Goal: Transaction & Acquisition: Download file/media

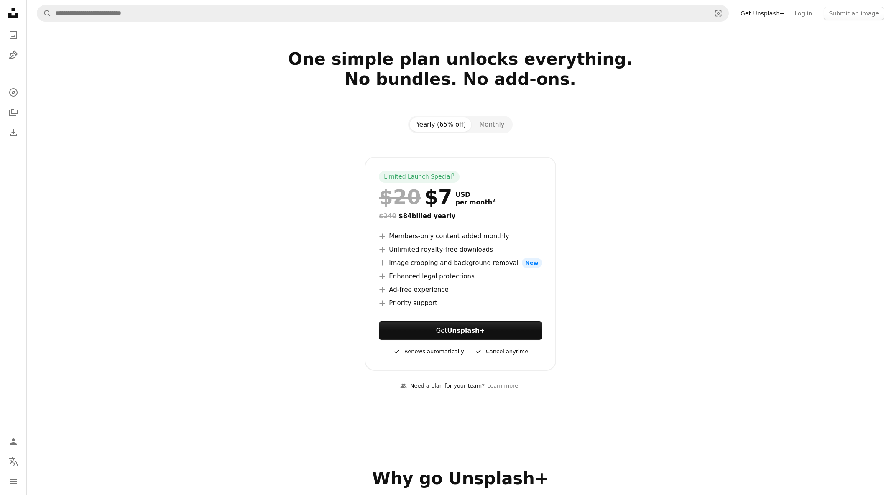
scroll to position [29, 0]
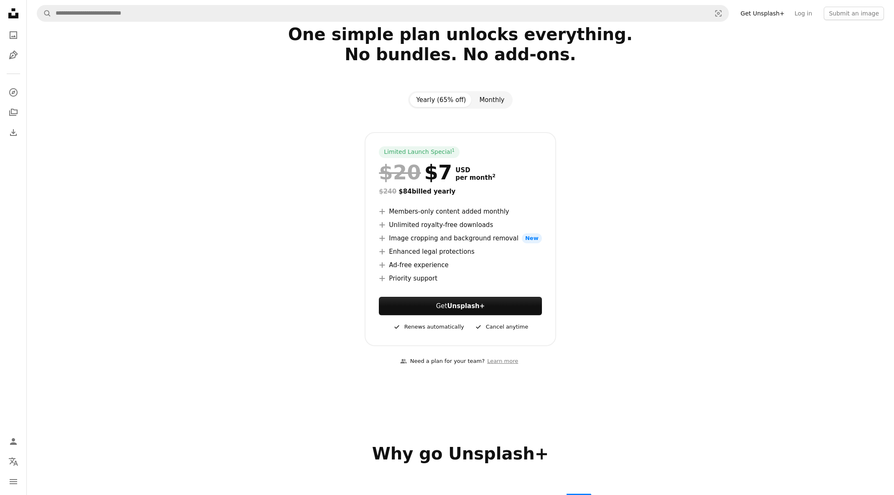
click at [491, 99] on button "Monthly" at bounding box center [492, 100] width 38 height 14
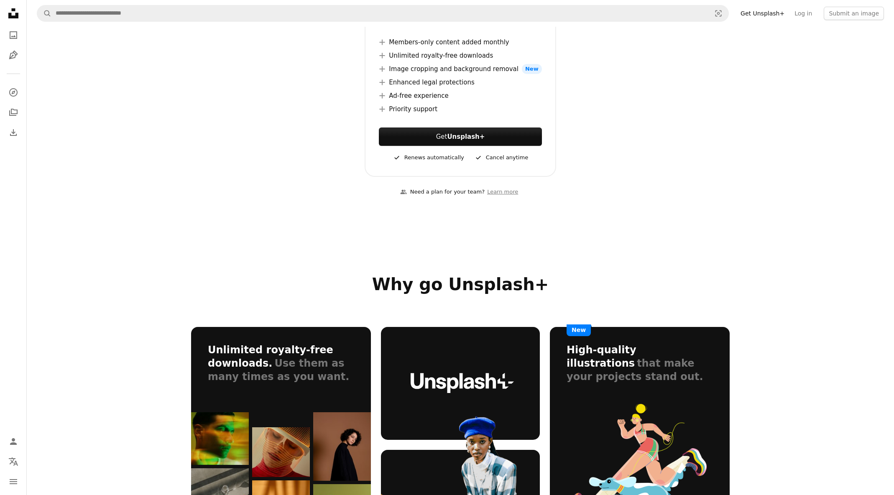
scroll to position [0, 0]
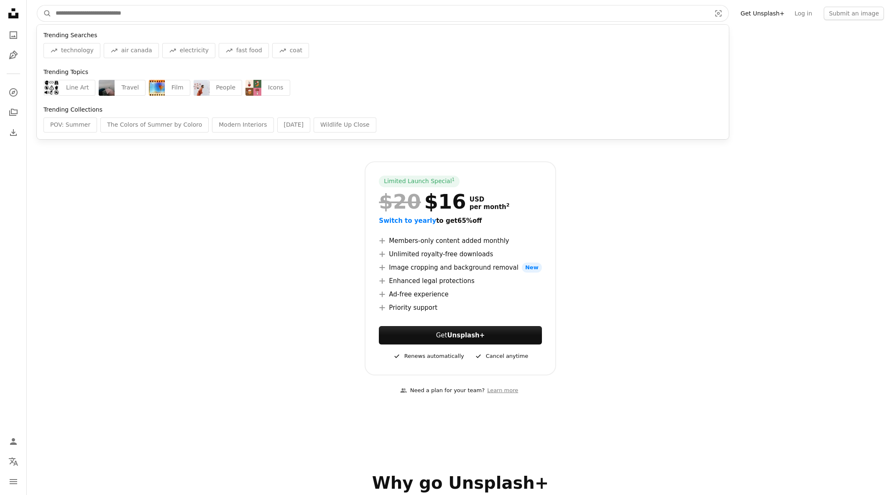
click at [162, 15] on input "Find visuals sitewide" at bounding box center [379, 13] width 657 height 16
click at [116, 10] on input "Find visuals sitewide" at bounding box center [379, 13] width 657 height 16
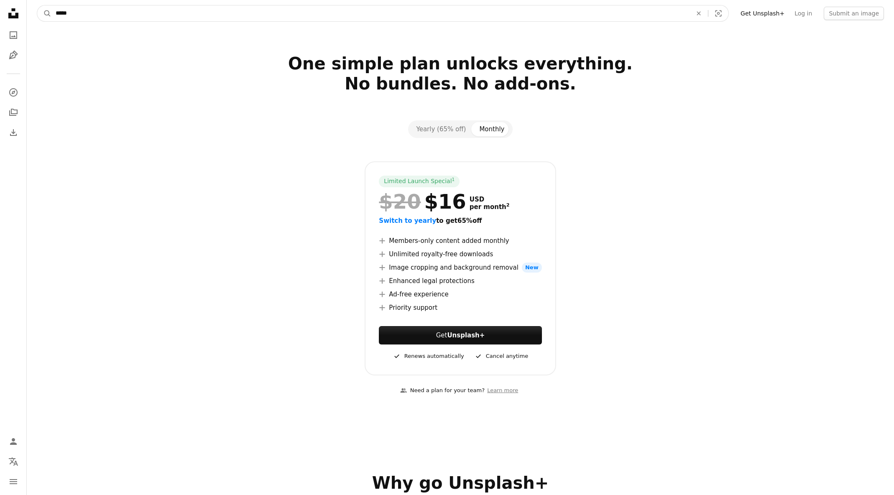
type input "*****"
click at [37, 5] on button "A magnifying glass" at bounding box center [44, 13] width 14 height 16
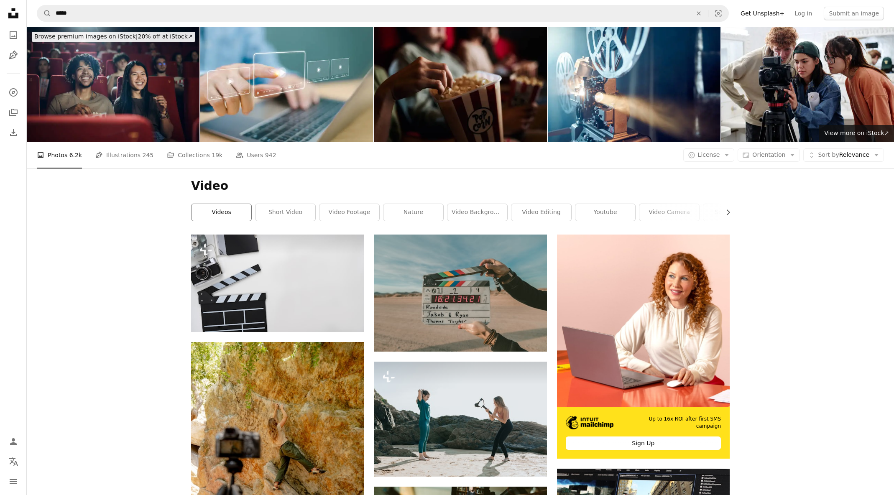
click at [222, 208] on link "videos" at bounding box center [222, 212] width 60 height 17
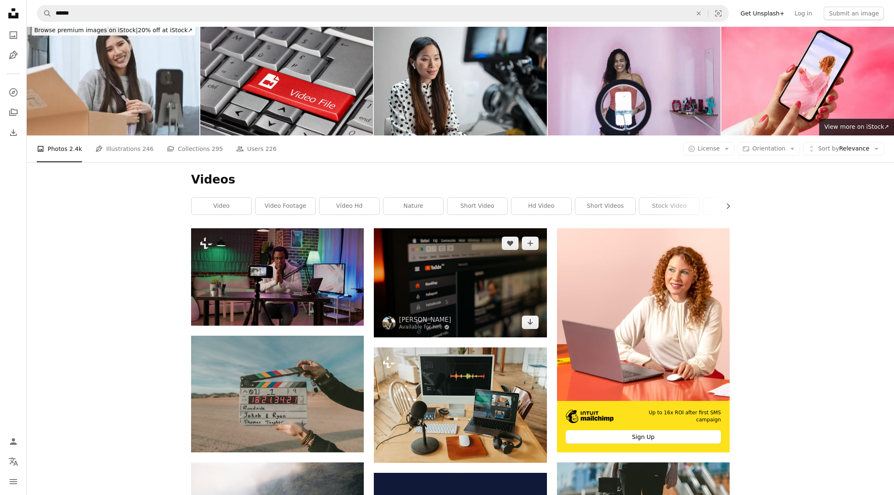
scroll to position [49, 0]
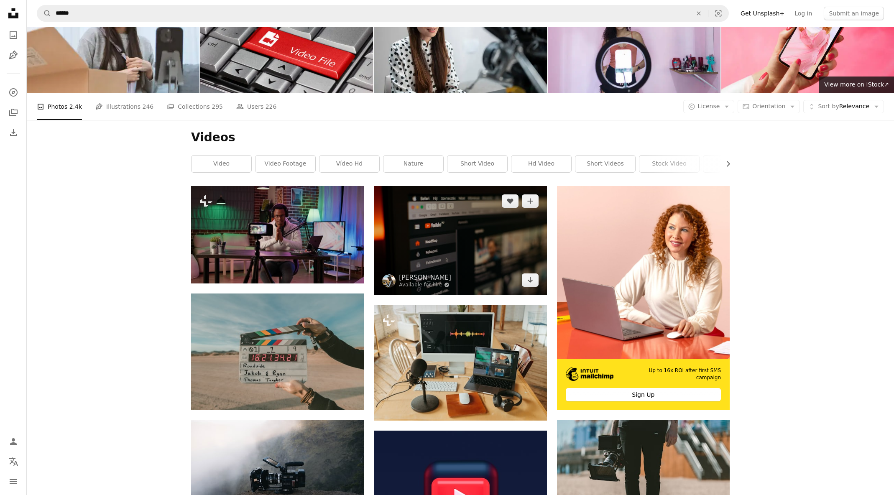
click at [451, 225] on img at bounding box center [460, 240] width 173 height 109
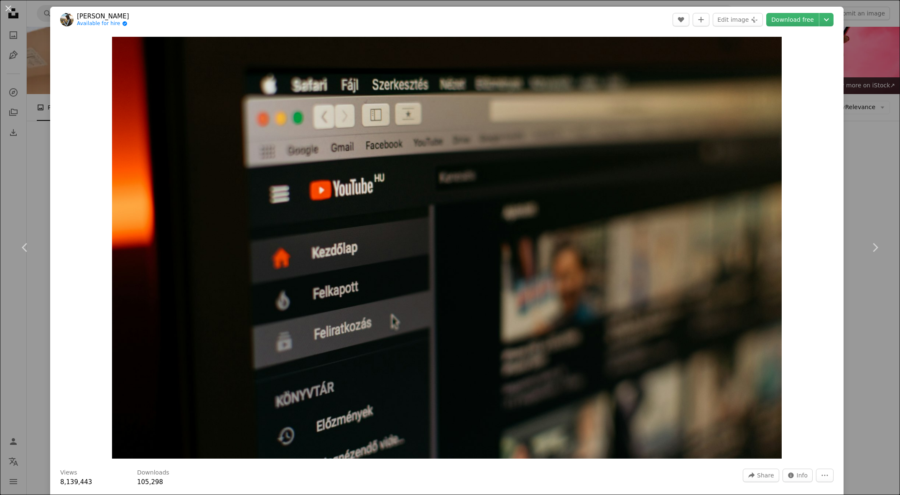
click at [848, 136] on div "An X shape Chevron left Chevron right [PERSON_NAME] Available for hire A checkm…" at bounding box center [450, 247] width 900 height 495
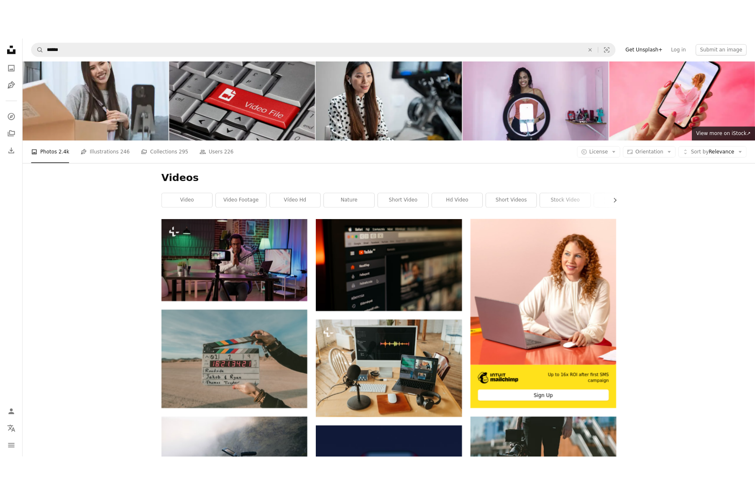
scroll to position [18, 0]
